Goal: Task Accomplishment & Management: Manage account settings

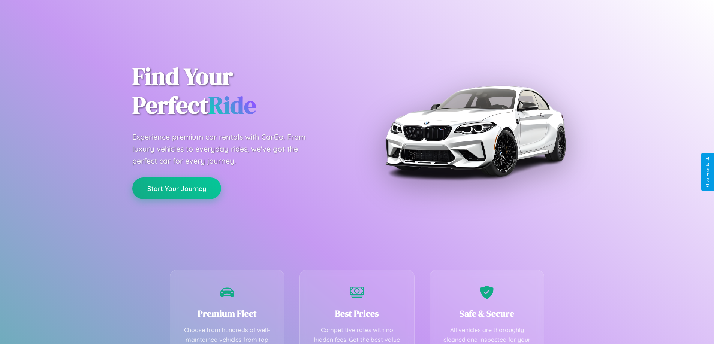
click at [176, 189] on button "Start Your Journey" at bounding box center [176, 189] width 89 height 22
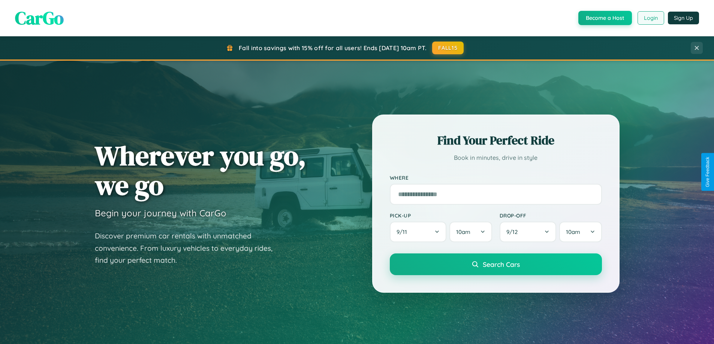
click at [650, 18] on button "Login" at bounding box center [650, 17] width 27 height 13
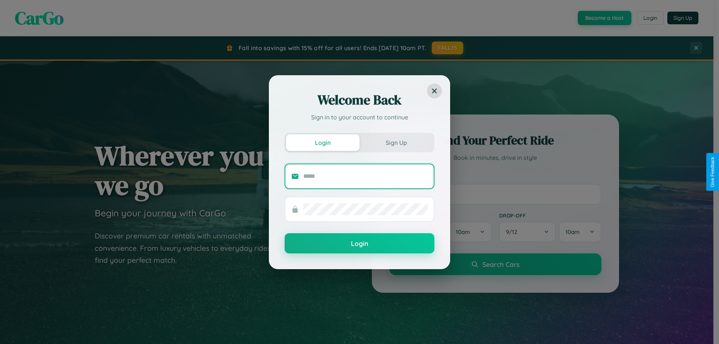
click at [366, 176] on input "text" at bounding box center [365, 176] width 124 height 12
type input "**********"
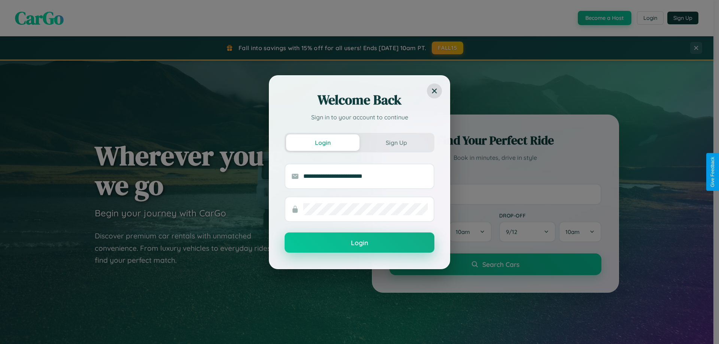
click at [360, 243] on button "Login" at bounding box center [360, 243] width 150 height 20
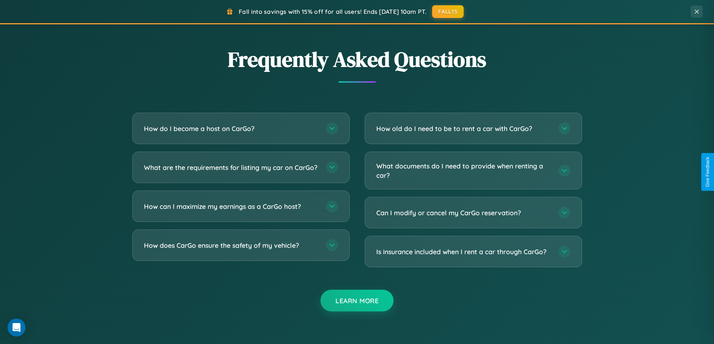
scroll to position [1441, 0]
